Goal: Task Accomplishment & Management: Manage account settings

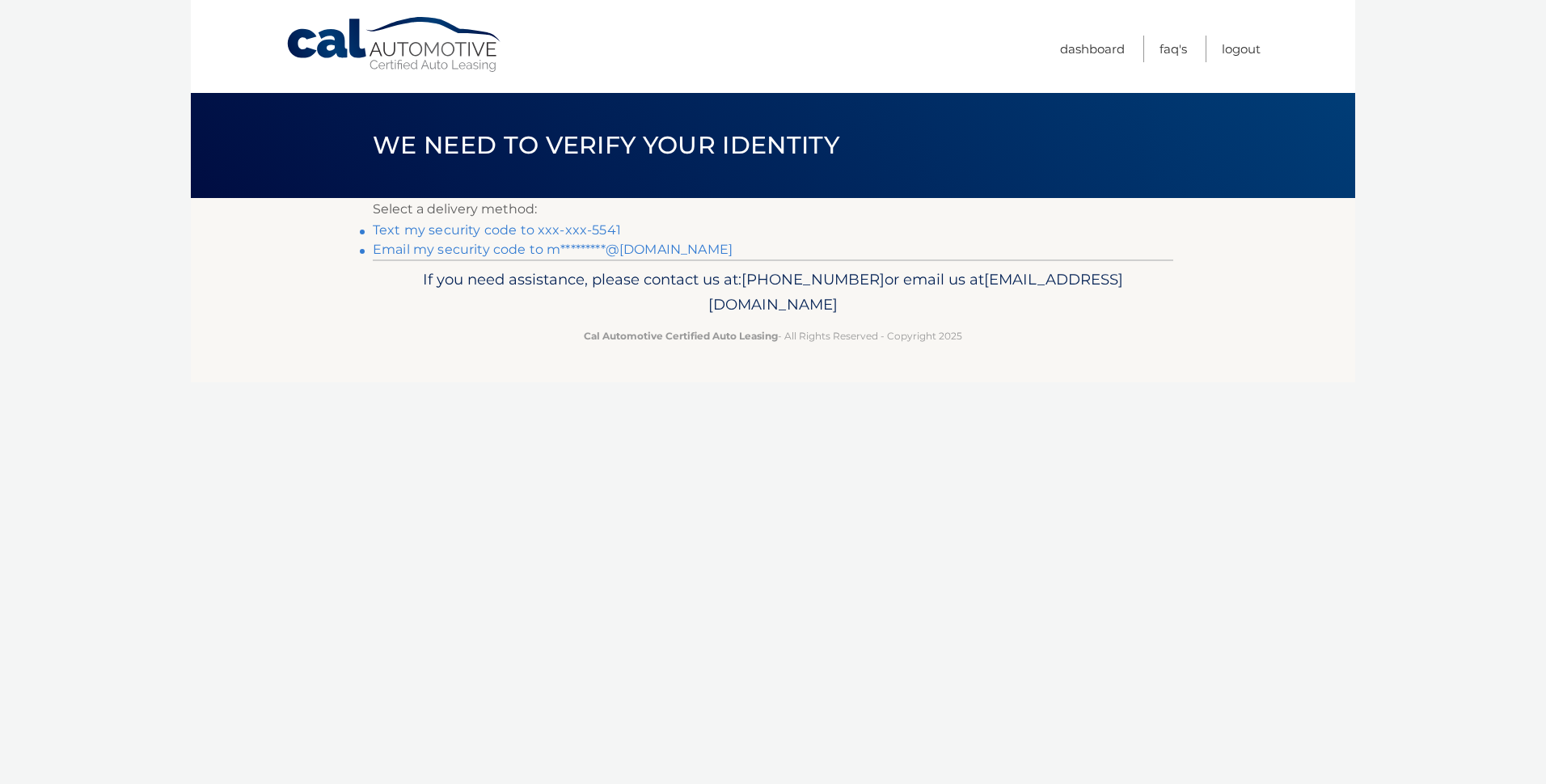
click at [567, 228] on link "Text my security code to xxx-xxx-5541" at bounding box center [497, 229] width 248 height 15
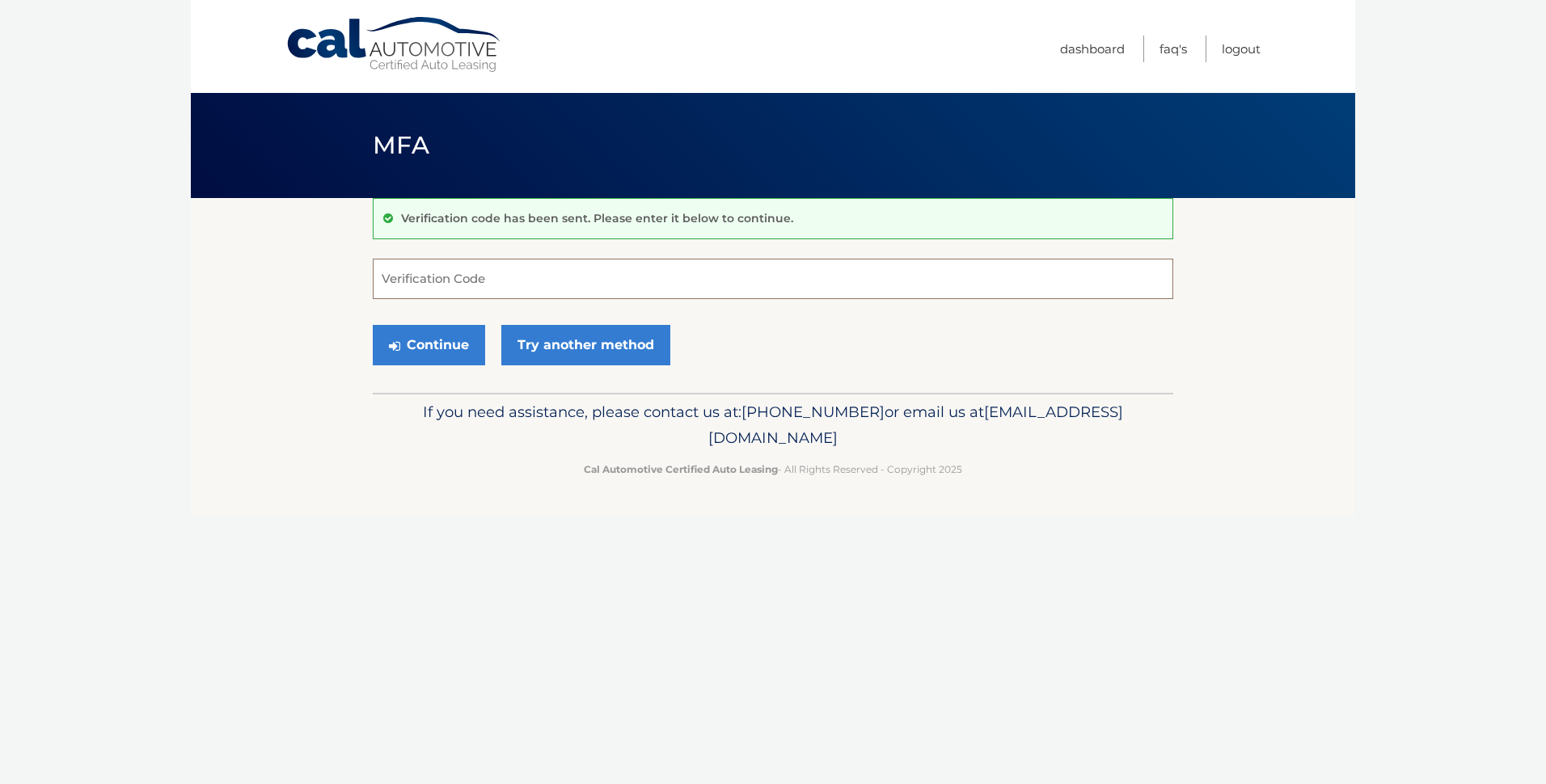
click at [495, 279] on input "Verification Code" at bounding box center [773, 279] width 800 height 41
type input "186614"
click at [373, 325] on button "Continue" at bounding box center [429, 345] width 112 height 41
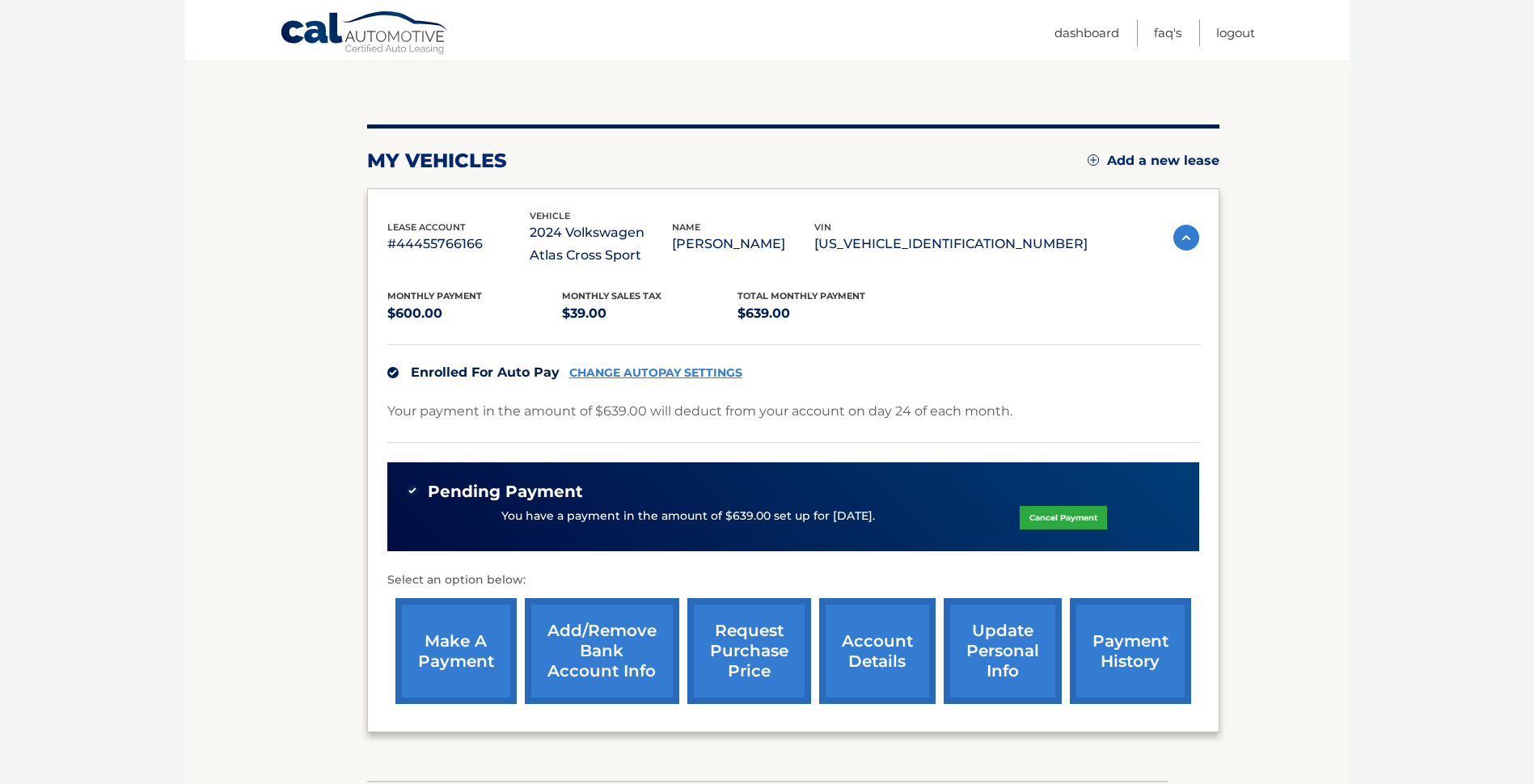
scroll to position [161, 0]
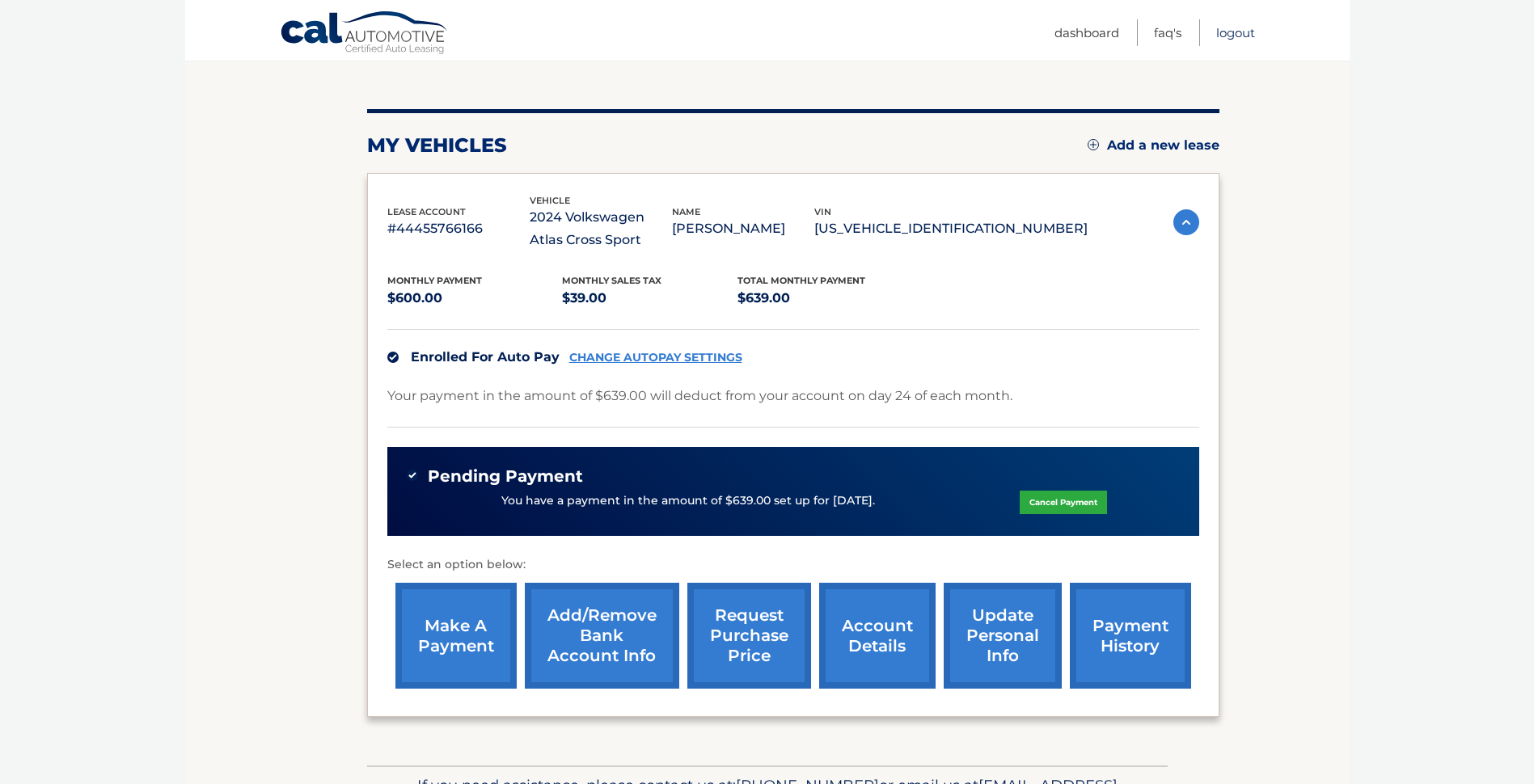
click at [1232, 33] on link "Logout" at bounding box center [1236, 33] width 39 height 26
